Goal: Information Seeking & Learning: Learn about a topic

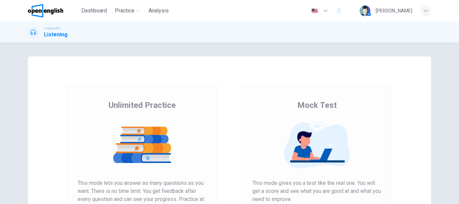
scroll to position [121, 0]
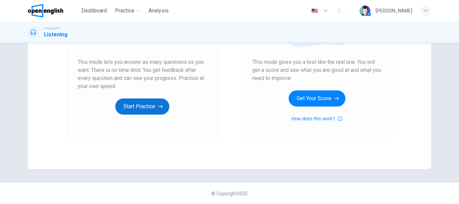
click at [150, 110] on button "Start Practice" at bounding box center [142, 107] width 54 height 16
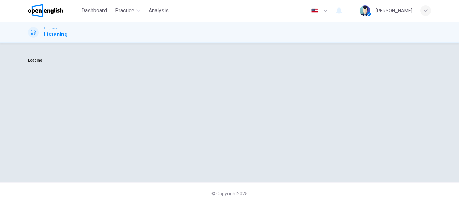
scroll to position [0, 0]
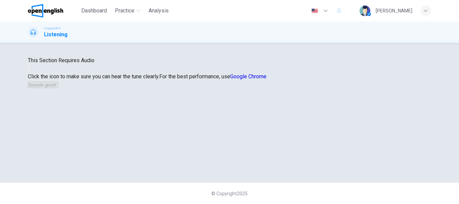
click at [366, 89] on div "This Section Requires Audio Click the icon to make sure you can hear the tune c…" at bounding box center [229, 72] width 403 height 32
click at [29, 72] on button "button" at bounding box center [28, 69] width 1 height 6
click at [58, 88] on button "Sounds good!" at bounding box center [43, 85] width 30 height 6
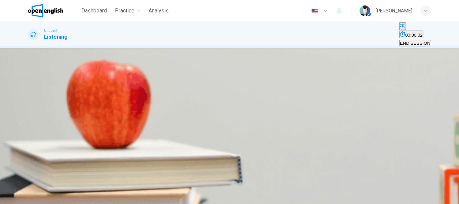
click at [29, 123] on button "button" at bounding box center [28, 126] width 1 height 6
click at [29, 145] on icon "Click to see the audio transcription" at bounding box center [29, 145] width 0 height 0
type input "*"
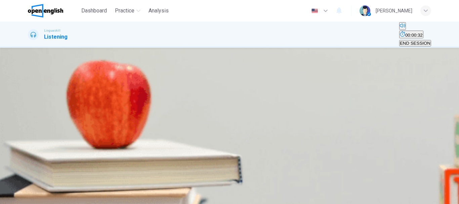
click at [96, 112] on span "Science fiction" at bounding box center [81, 109] width 29 height 5
click at [38, 197] on button "SUBMIT" at bounding box center [26, 200] width 22 height 6
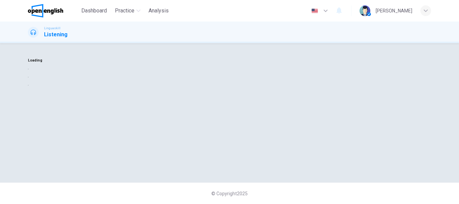
scroll to position [0, 0]
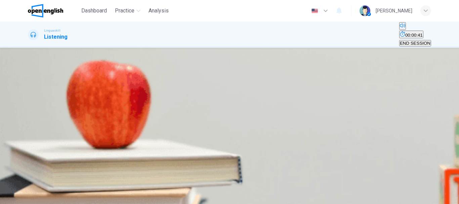
click at [29, 123] on button "button" at bounding box center [28, 126] width 1 height 6
click at [29, 127] on icon "button" at bounding box center [29, 127] width 0 height 0
click at [29, 140] on button "Click to see the audio transcription" at bounding box center [28, 143] width 1 height 6
type input "*"
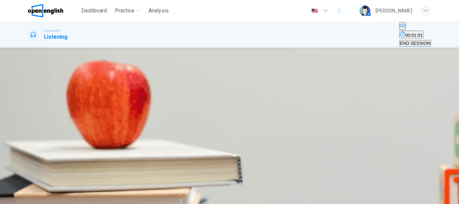
scroll to position [81, 0]
click at [67, 107] on button "B A comedy" at bounding box center [55, 107] width 21 height 11
click at [37, 198] on icon "button" at bounding box center [35, 200] width 4 height 4
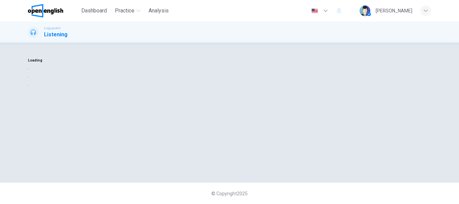
scroll to position [0, 0]
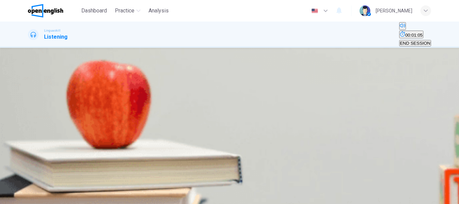
drag, startPoint x: 60, startPoint y: 116, endPoint x: 36, endPoint y: 121, distance: 23.8
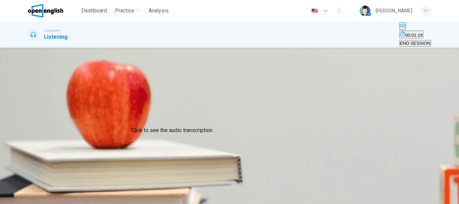
click at [30, 204] on div at bounding box center [229, 204] width 459 height 0
click at [29, 204] on icon "button" at bounding box center [29, 208] width 0 height 0
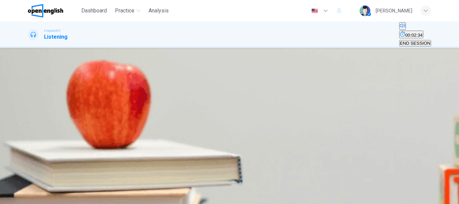
scroll to position [11, 0]
type input "*"
click at [168, 112] on span "Variety of life and ecological roles" at bounding box center [135, 109] width 67 height 5
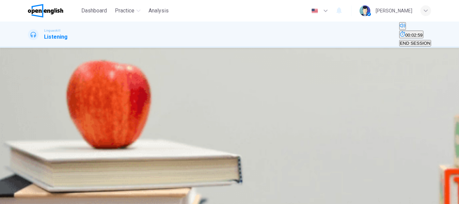
scroll to position [145, 0]
click at [203, 132] on span "They act as primary pollinators" at bounding box center [172, 129] width 61 height 5
click at [419, 155] on div "Question 3 - 7 For these questions, choose the correct answer. On a real test, …" at bounding box center [229, 149] width 403 height 176
drag, startPoint x: 419, startPoint y: 155, endPoint x: 423, endPoint y: 193, distance: 38.5
click at [423, 193] on div "Dashboard Practice Analysis English ** ​ Agustina A. Linguaskill Listening 00:0…" at bounding box center [229, 102] width 459 height 204
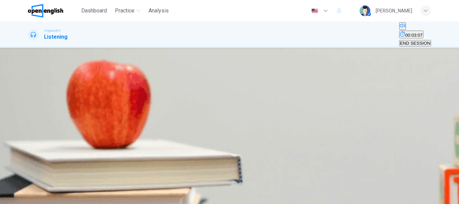
scroll to position [245, 0]
click at [78, 148] on span "More urban development" at bounding box center [54, 150] width 50 height 5
click at [96, 168] on span "Human activities like deforestation" at bounding box center [63, 170] width 68 height 5
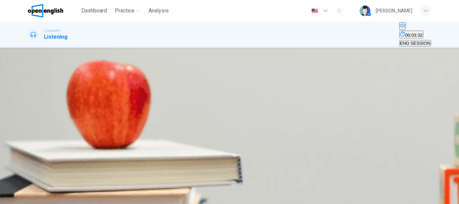
click at [210, 140] on button "B Reducing waste and supporting sustainable products" at bounding box center [156, 133] width 107 height 11
click at [37, 198] on icon "button" at bounding box center [35, 200] width 4 height 4
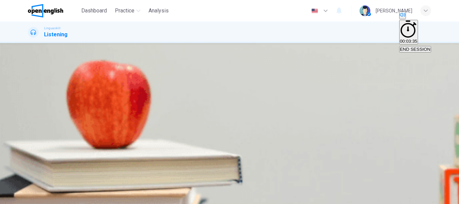
scroll to position [290, 0]
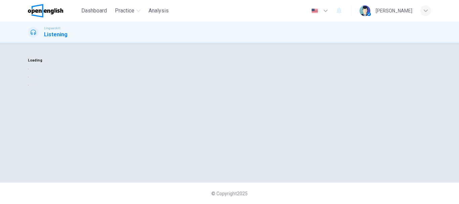
scroll to position [0, 0]
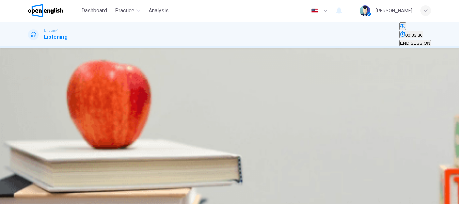
click at [35, 127] on icon "button" at bounding box center [32, 131] width 7 height 8
click at [29, 145] on icon "Click to see the audio transcription" at bounding box center [29, 145] width 0 height 0
click at [33, 204] on div at bounding box center [229, 204] width 459 height 0
click at [29, 123] on button "button" at bounding box center [28, 126] width 1 height 6
click at [29, 140] on button "Click to see the audio transcription" at bounding box center [28, 143] width 1 height 6
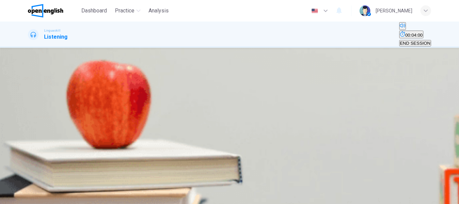
type input "*"
click at [108, 113] on button "B Going to the beach" at bounding box center [87, 107] width 39 height 11
click at [37, 198] on icon "button" at bounding box center [35, 200] width 4 height 4
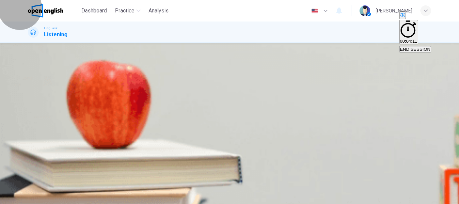
click at [411, 47] on span "END SESSION" at bounding box center [415, 49] width 31 height 5
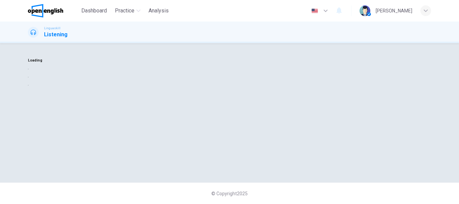
scroll to position [0, 0]
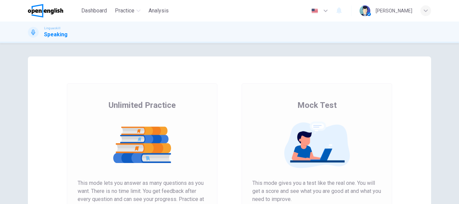
click at [158, 148] on img at bounding box center [142, 144] width 129 height 47
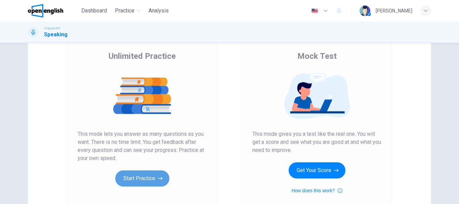
click at [158, 180] on icon "button" at bounding box center [160, 178] width 5 height 7
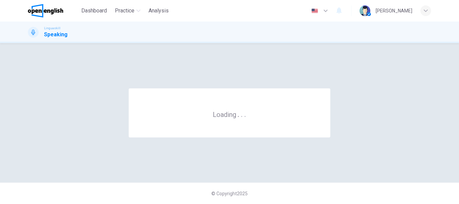
scroll to position [0, 0]
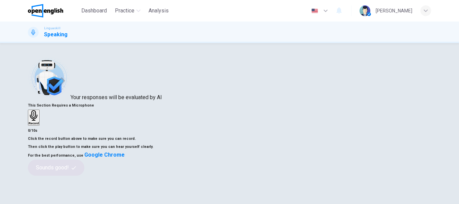
click at [39, 124] on div "Record" at bounding box center [34, 117] width 10 height 15
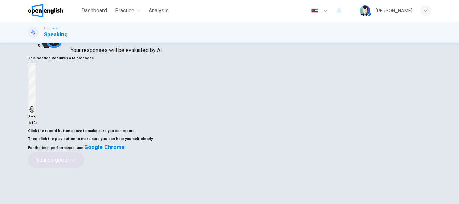
scroll to position [50, 0]
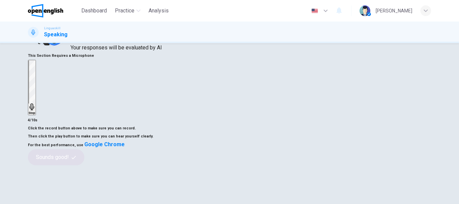
click at [35, 80] on div "Stop" at bounding box center [32, 88] width 7 height 54
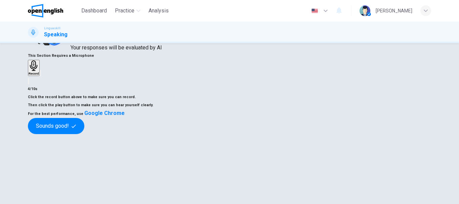
click at [40, 75] on icon "button" at bounding box center [40, 75] width 0 height 0
click at [84, 134] on button "Sounds good!" at bounding box center [56, 126] width 56 height 16
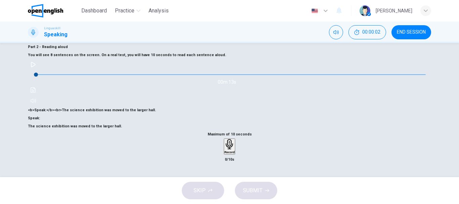
drag, startPoint x: 334, startPoint y: 181, endPoint x: 459, endPoint y: 115, distance: 141.8
click at [459, 115] on div "Dashboard Practice Analysis English ** ​ [PERSON_NAME] Linguaskill Speaking 00:…" at bounding box center [229, 102] width 459 height 204
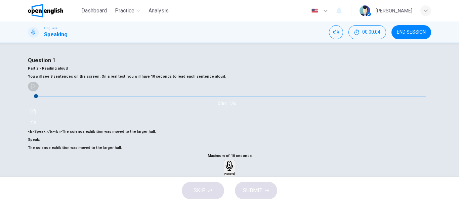
click at [36, 89] on icon "button" at bounding box center [33, 85] width 5 height 5
type input "*"
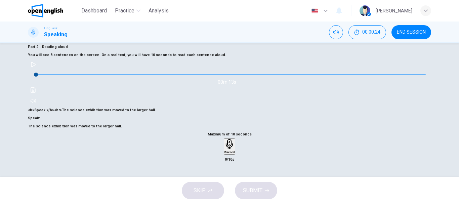
scroll to position [85, 0]
click at [232, 143] on icon "button" at bounding box center [230, 144] width 10 height 10
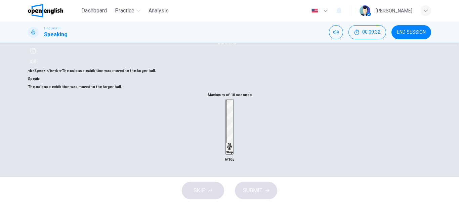
click at [227, 152] on h6 "Stop" at bounding box center [229, 152] width 7 height 3
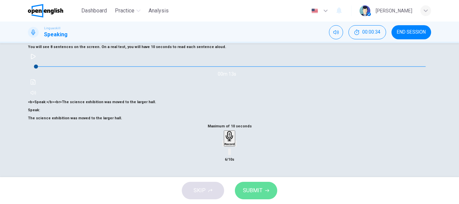
click at [272, 194] on button "SUBMIT" at bounding box center [256, 190] width 42 height 17
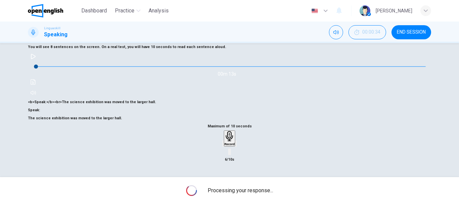
scroll to position [126, 0]
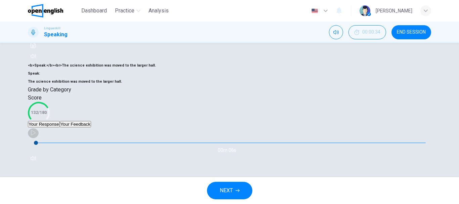
click at [36, 135] on icon "button" at bounding box center [33, 132] width 5 height 5
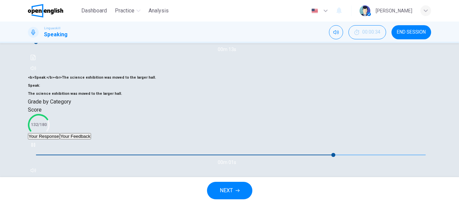
scroll to position [145, 0]
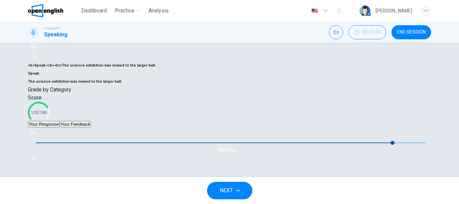
type input "*"
click at [91, 121] on button "Your Feedback" at bounding box center [75, 124] width 31 height 6
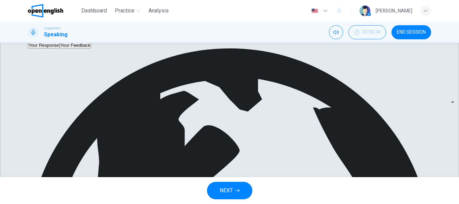
click at [381, 139] on body "This site uses cookies, as explained in our Privacy Policy . If you agree to th…" at bounding box center [229, 102] width 459 height 204
click at [236, 191] on icon "button" at bounding box center [238, 190] width 4 height 3
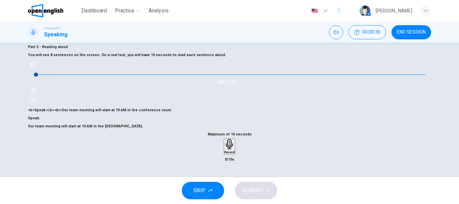
scroll to position [72, 0]
click at [36, 62] on icon "button" at bounding box center [33, 64] width 5 height 5
click at [235, 148] on div "Record" at bounding box center [230, 146] width 10 height 15
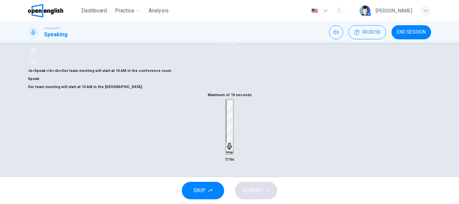
click at [233, 148] on div "Stop" at bounding box center [229, 127] width 7 height 54
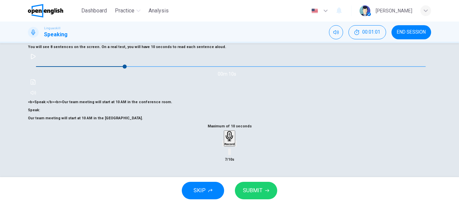
scroll to position [110, 0]
click at [268, 190] on icon "button" at bounding box center [267, 191] width 4 height 4
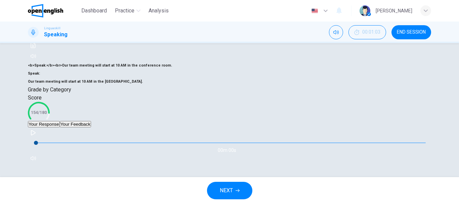
type input "*"
click at [36, 135] on icon "button" at bounding box center [33, 132] width 5 height 5
type input "**"
click at [91, 121] on button "Your Feedback" at bounding box center [75, 124] width 31 height 6
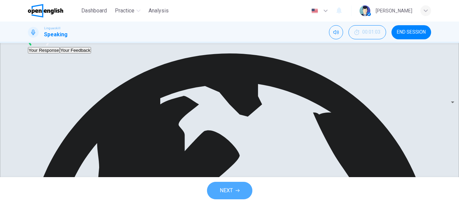
click at [218, 191] on button "NEXT" at bounding box center [229, 190] width 45 height 17
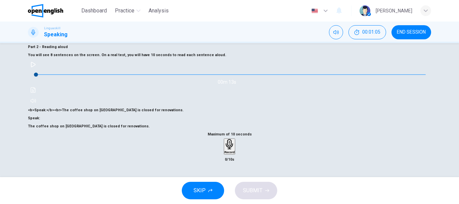
scroll to position [70, 0]
click at [235, 154] on div "Record" at bounding box center [230, 146] width 10 height 15
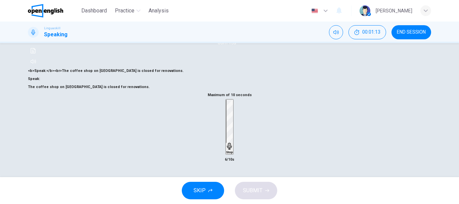
click at [233, 154] on div "Stop" at bounding box center [229, 127] width 7 height 54
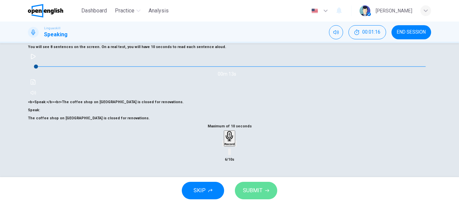
click at [251, 190] on span "SUBMIT" at bounding box center [253, 190] width 20 height 9
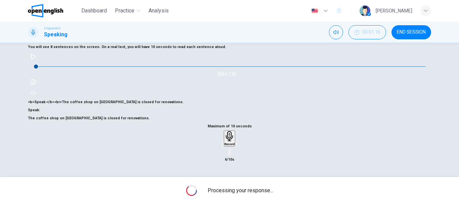
click at [330, 13] on icon "button" at bounding box center [326, 11] width 8 height 8
click at [344, 204] on div at bounding box center [229, 204] width 459 height 0
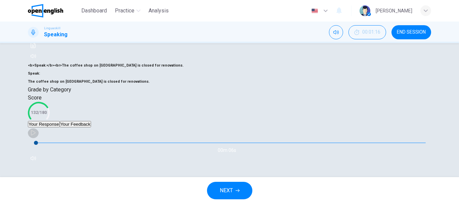
click at [39, 138] on button "button" at bounding box center [33, 132] width 11 height 11
type input "*"
click at [91, 127] on button "Your Feedback" at bounding box center [75, 124] width 31 height 6
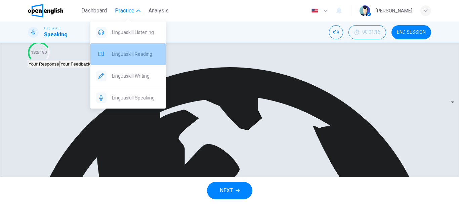
click at [149, 57] on span "Linguaskill Reading" at bounding box center [136, 54] width 49 height 8
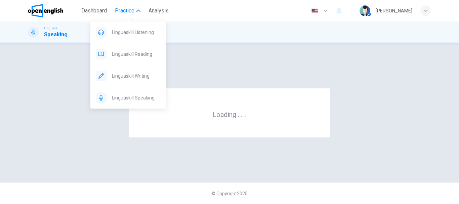
scroll to position [0, 0]
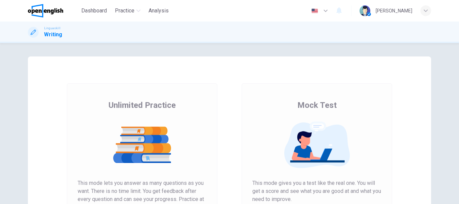
scroll to position [121, 0]
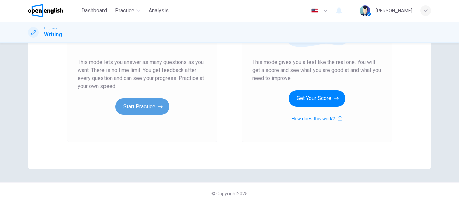
click at [154, 101] on button "Start Practice" at bounding box center [142, 107] width 54 height 16
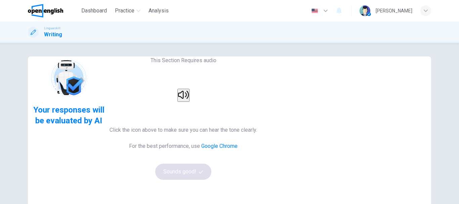
scroll to position [40, 0]
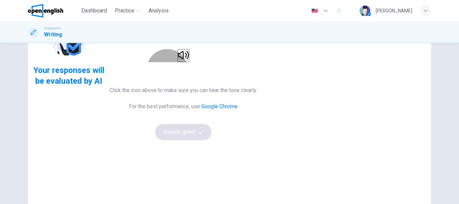
click at [190, 62] on button "button" at bounding box center [184, 55] width 12 height 13
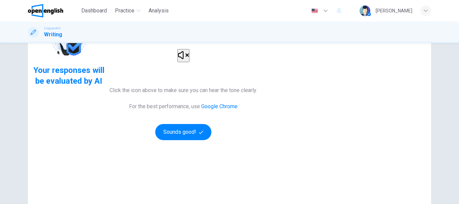
scroll to position [81, 0]
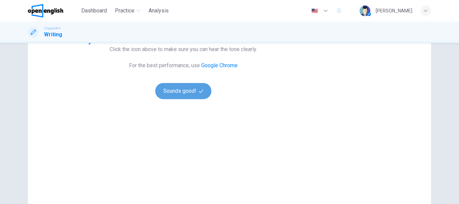
click at [212, 99] on button "Sounds good!" at bounding box center [183, 91] width 56 height 16
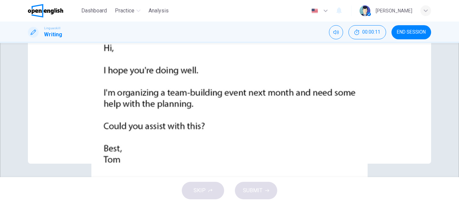
scroll to position [0, 0]
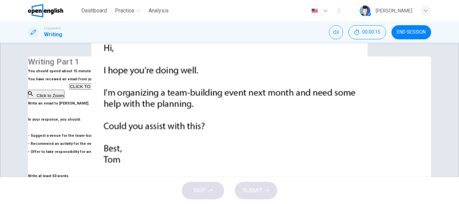
click at [402, 33] on span "END SESSION" at bounding box center [411, 32] width 29 height 5
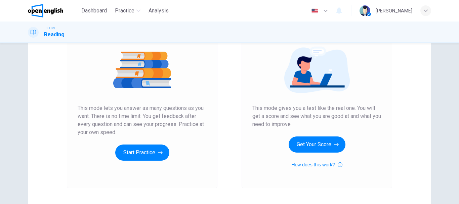
scroll to position [79, 0]
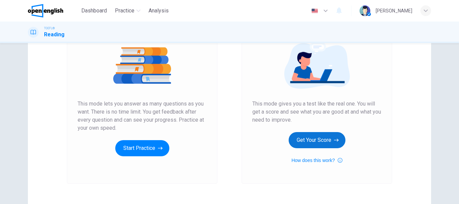
click at [305, 136] on button "Get Your Score" at bounding box center [317, 140] width 57 height 16
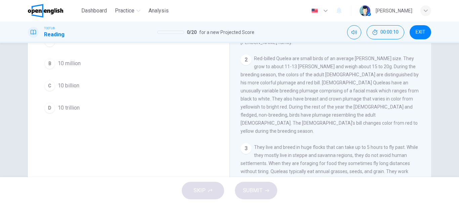
scroll to position [0, 0]
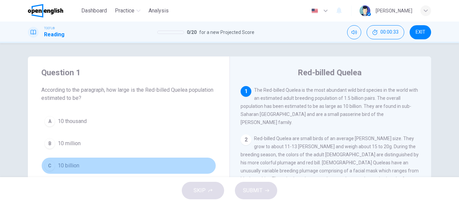
click at [71, 165] on span "10 billion" at bounding box center [69, 166] width 22 height 8
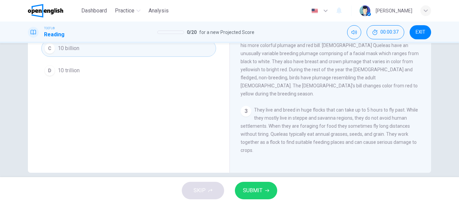
scroll to position [39, 0]
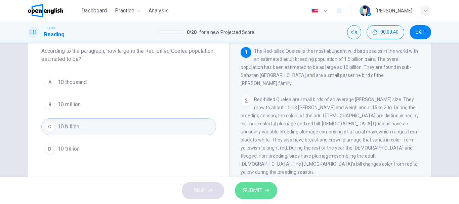
click at [254, 189] on span "SUBMIT" at bounding box center [253, 190] width 20 height 9
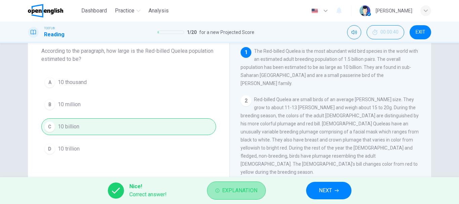
click at [255, 191] on span "Explanation" at bounding box center [239, 190] width 35 height 9
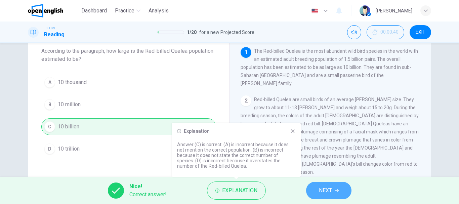
click at [333, 193] on button "NEXT" at bounding box center [328, 190] width 45 height 17
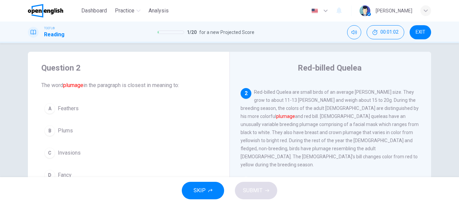
scroll to position [6, 0]
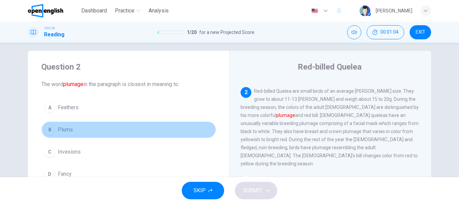
click at [82, 133] on button "B Plums" at bounding box center [128, 129] width 175 height 17
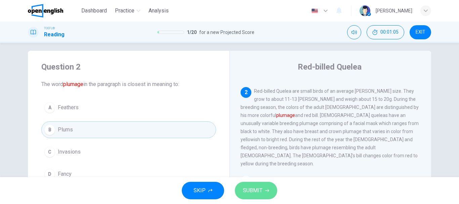
click at [257, 192] on span "SUBMIT" at bounding box center [253, 190] width 20 height 9
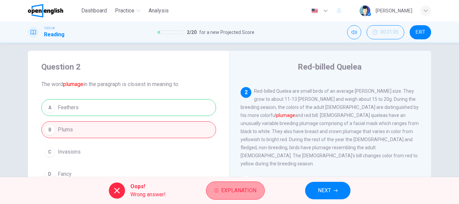
click at [247, 192] on span "Explanation" at bounding box center [238, 190] width 35 height 9
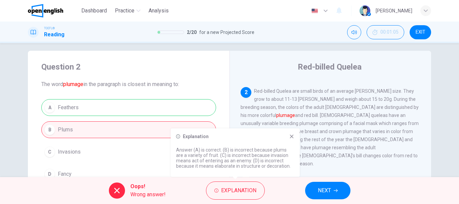
click at [292, 136] on icon at bounding box center [292, 137] width 4 height 4
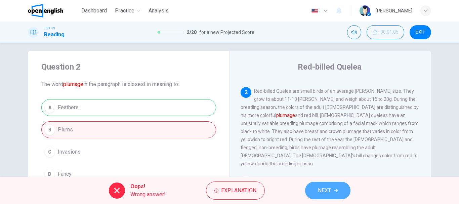
click at [335, 191] on icon "button" at bounding box center [336, 190] width 4 height 3
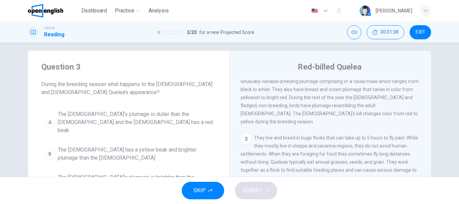
scroll to position [97, 0]
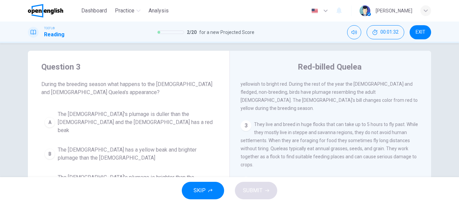
drag, startPoint x: 424, startPoint y: 156, endPoint x: 427, endPoint y: 174, distance: 18.1
click at [427, 174] on div "1 The Red-billed Quelea is the most abundant wild bird species in the world wit…" at bounding box center [335, 176] width 189 height 193
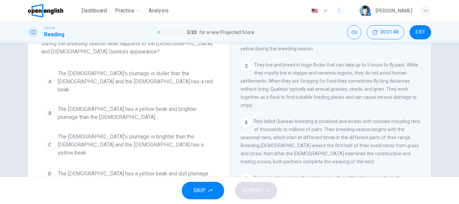
scroll to position [47, 0]
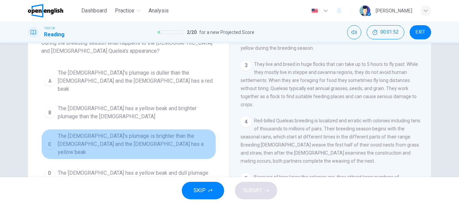
click at [153, 132] on span "The male's plumage is brighter than the female and the female has a yellow beak" at bounding box center [135, 144] width 155 height 24
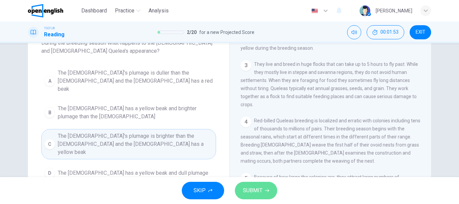
click at [268, 190] on icon "button" at bounding box center [267, 191] width 4 height 4
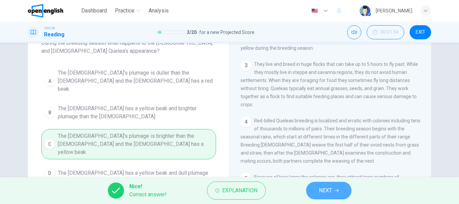
click at [328, 194] on span "NEXT" at bounding box center [325, 190] width 13 height 9
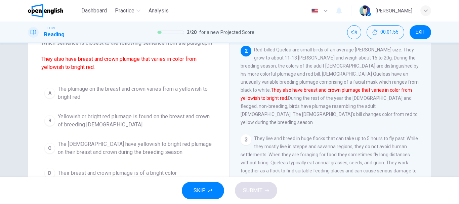
scroll to position [0, 0]
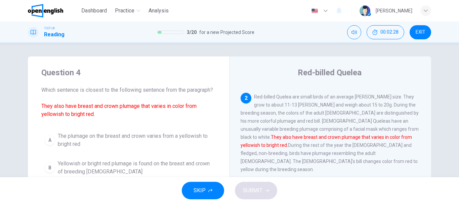
drag, startPoint x: 424, startPoint y: 129, endPoint x: 427, endPoint y: 151, distance: 21.4
click at [427, 151] on div "1 The Red-billed Quelea is the most abundant wild bird species in the world wit…" at bounding box center [335, 182] width 189 height 193
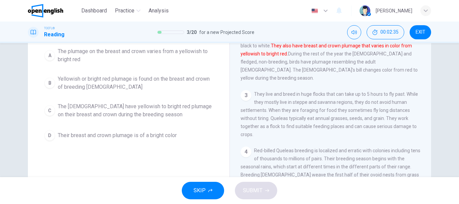
scroll to position [92, 0]
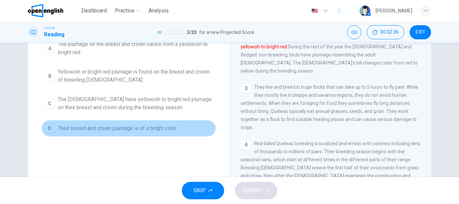
click at [145, 122] on button "D Their breast and crown plumage is of a bright color" at bounding box center [128, 128] width 175 height 17
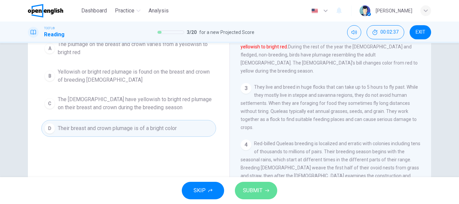
click at [257, 194] on span "SUBMIT" at bounding box center [253, 190] width 20 height 9
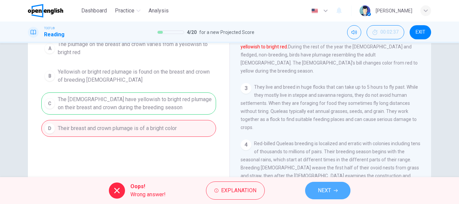
drag, startPoint x: 323, startPoint y: 198, endPoint x: 326, endPoint y: 191, distance: 8.3
click at [326, 191] on button "NEXT" at bounding box center [327, 190] width 45 height 17
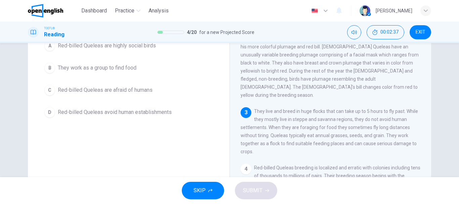
scroll to position [0, 0]
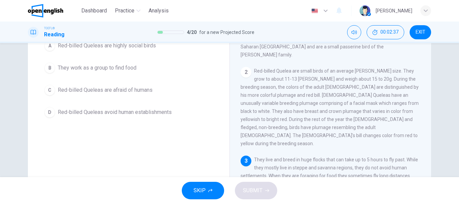
click at [326, 191] on div "SKIP SUBMIT" at bounding box center [229, 190] width 459 height 27
